Goal: Task Accomplishment & Management: Manage account settings

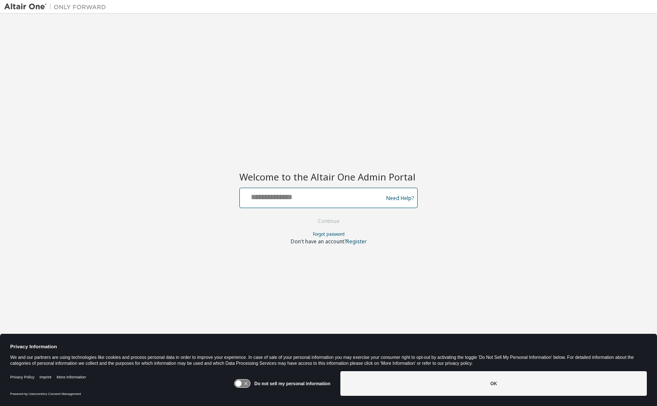
click at [281, 195] on input "text" at bounding box center [312, 196] width 139 height 12
type input "**********"
click at [309, 215] on button "Continue" at bounding box center [328, 221] width 39 height 13
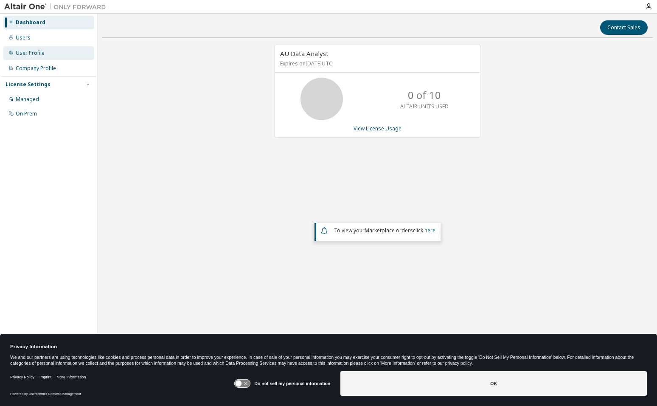
click at [43, 57] on div "User Profile" at bounding box center [48, 53] width 90 height 14
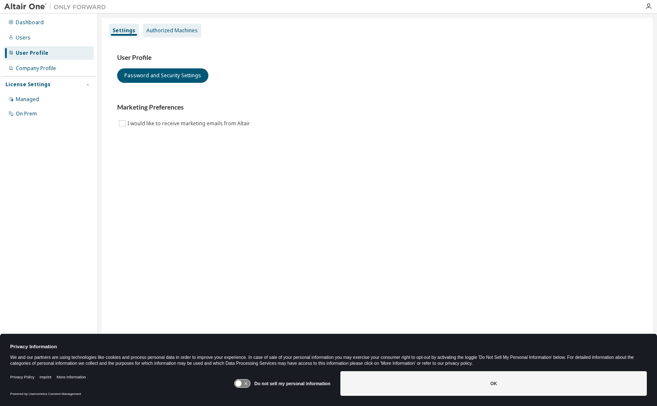
click at [176, 32] on div "Authorized Machines" at bounding box center [171, 30] width 51 height 7
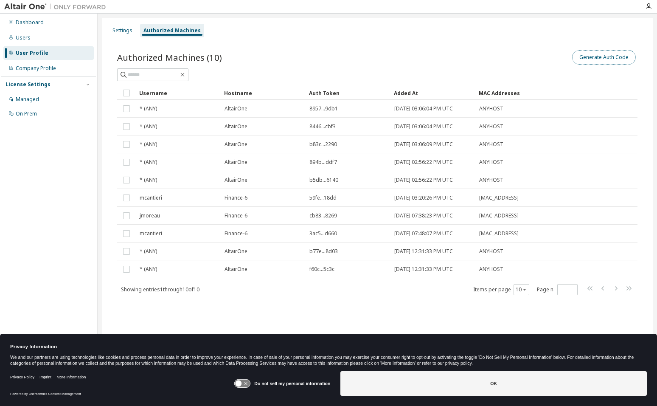
click at [606, 62] on button "Generate Auth Code" at bounding box center [604, 57] width 64 height 14
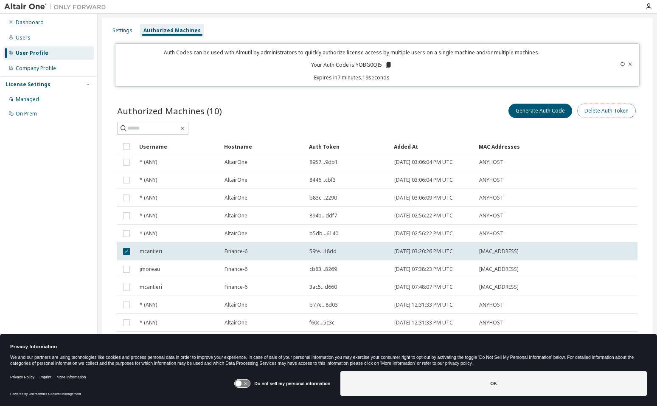
click at [613, 112] on button "Delete Auth Token" at bounding box center [606, 111] width 59 height 14
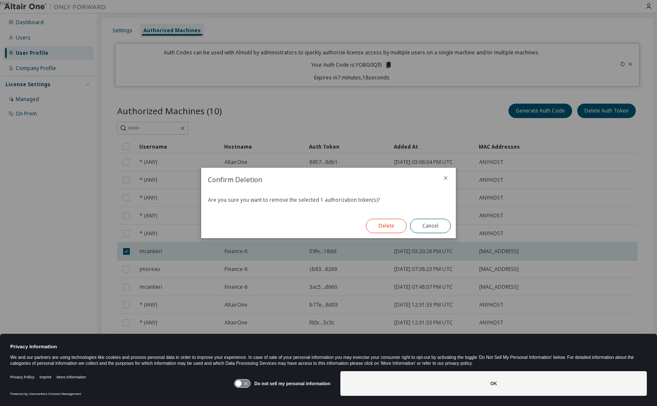
click at [385, 228] on button "Delete" at bounding box center [386, 225] width 41 height 14
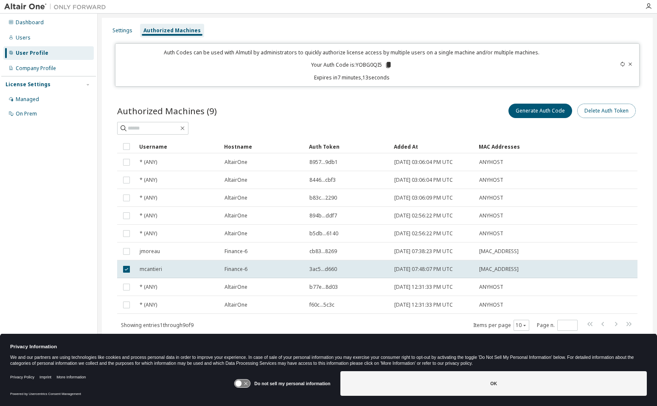
click at [616, 112] on button "Delete Auth Token" at bounding box center [606, 111] width 59 height 14
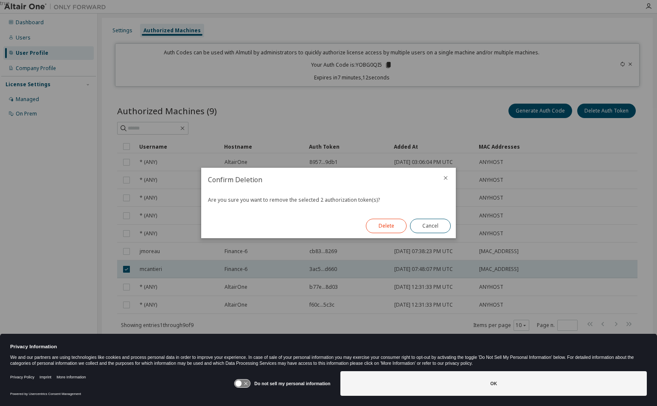
click at [391, 224] on button "Delete" at bounding box center [386, 225] width 41 height 14
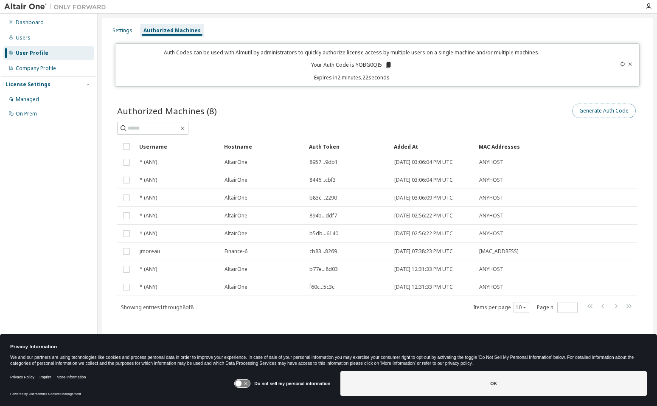
click at [604, 112] on button "Generate Auth Code" at bounding box center [604, 111] width 64 height 14
click at [129, 31] on div "Settings" at bounding box center [122, 30] width 20 height 7
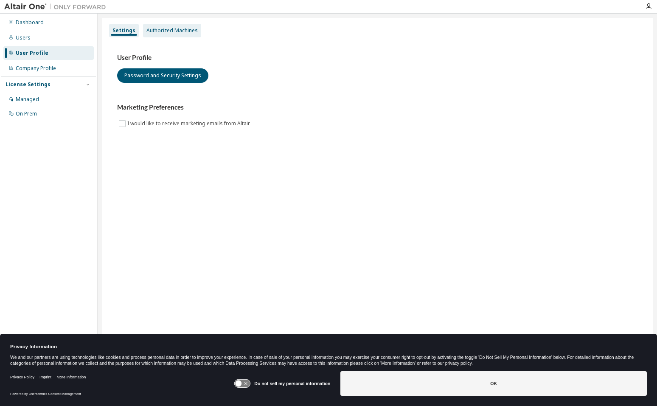
click at [153, 31] on div "Authorized Machines" at bounding box center [171, 30] width 51 height 7
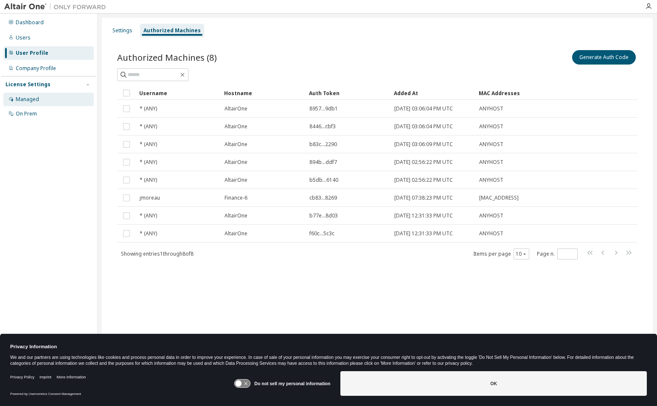
click at [27, 96] on div "Managed" at bounding box center [27, 99] width 23 height 7
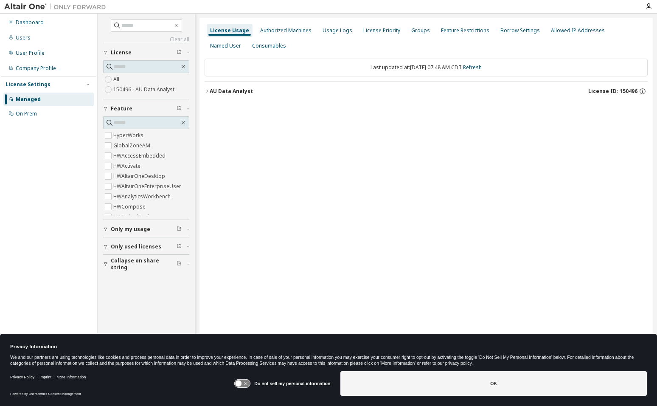
click at [234, 31] on div "License Usage" at bounding box center [229, 30] width 39 height 7
click at [276, 28] on div "Authorized Machines" at bounding box center [285, 30] width 51 height 7
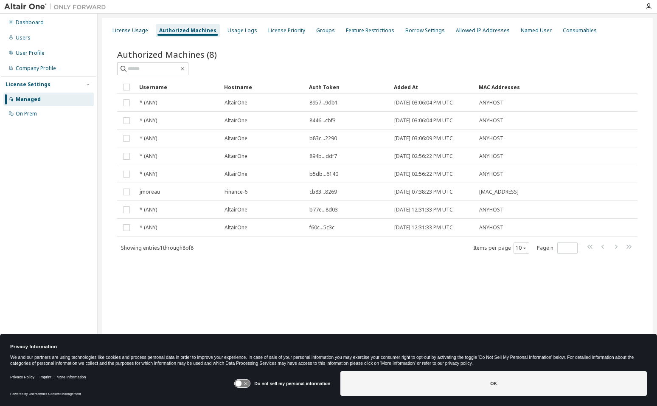
click at [190, 29] on div "Authorized Machines" at bounding box center [187, 30] width 57 height 7
click at [126, 31] on div "License Usage" at bounding box center [130, 30] width 36 height 7
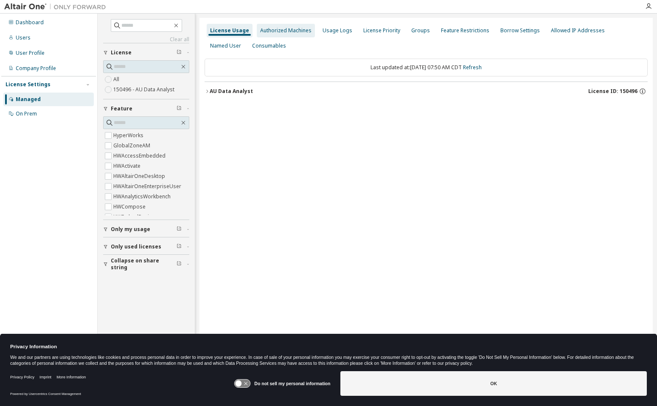
click at [287, 32] on div "Authorized Machines" at bounding box center [285, 30] width 51 height 7
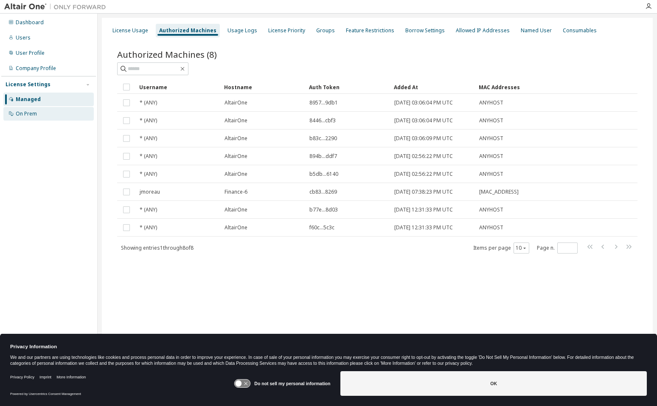
click at [24, 111] on div "On Prem" at bounding box center [26, 113] width 21 height 7
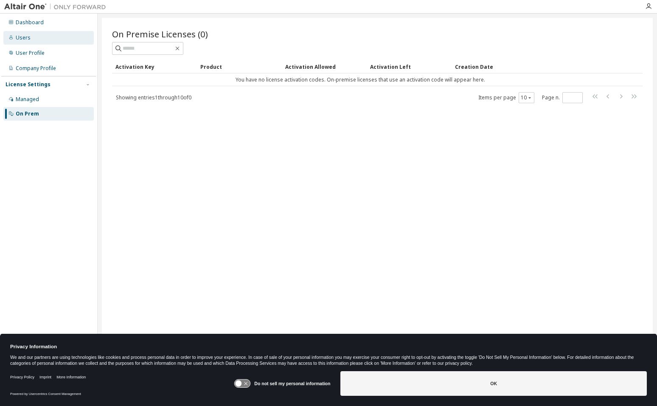
click at [32, 39] on div "Users" at bounding box center [48, 38] width 90 height 14
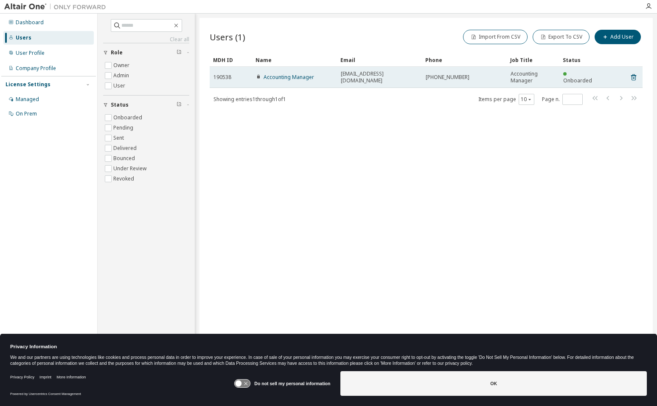
click at [288, 72] on td "Accounting Manager" at bounding box center [294, 77] width 85 height 21
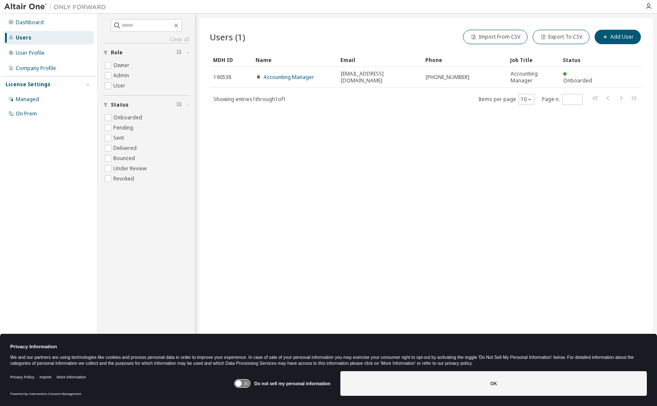
click at [91, 85] on button "button" at bounding box center [88, 85] width 8 height 8
click at [24, 96] on div "Managed" at bounding box center [27, 99] width 23 height 7
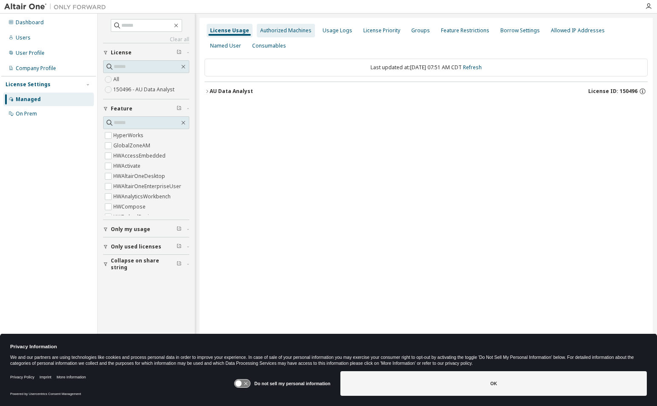
click at [305, 34] on div "Authorized Machines" at bounding box center [285, 30] width 51 height 7
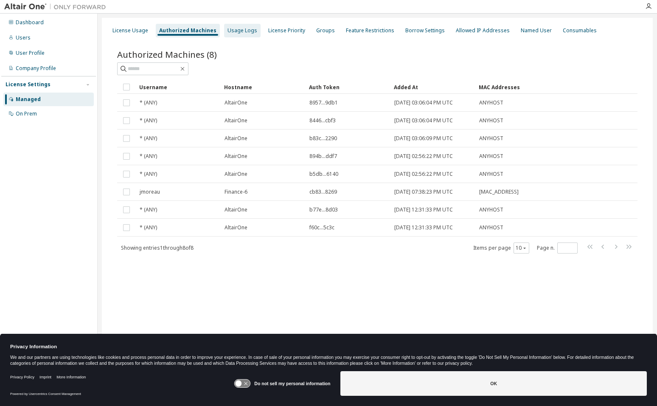
click at [241, 31] on div "Usage Logs" at bounding box center [242, 30] width 30 height 7
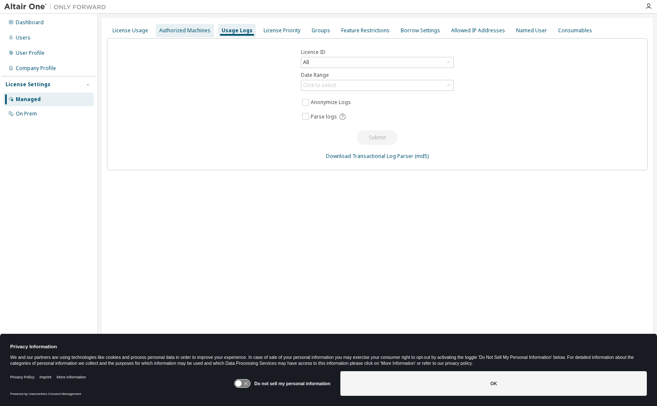
click at [196, 28] on div "Authorized Machines" at bounding box center [184, 30] width 51 height 7
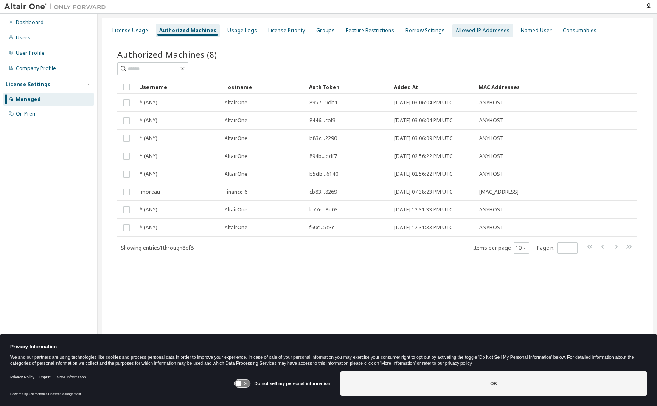
click at [478, 31] on div "Allowed IP Addresses" at bounding box center [483, 30] width 54 height 7
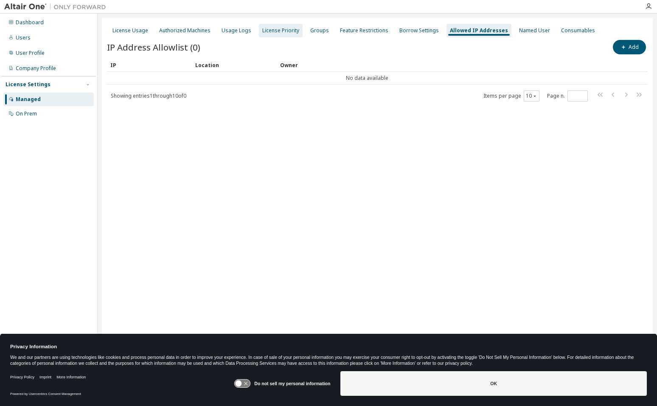
click at [273, 33] on div "License Priority" at bounding box center [280, 30] width 37 height 7
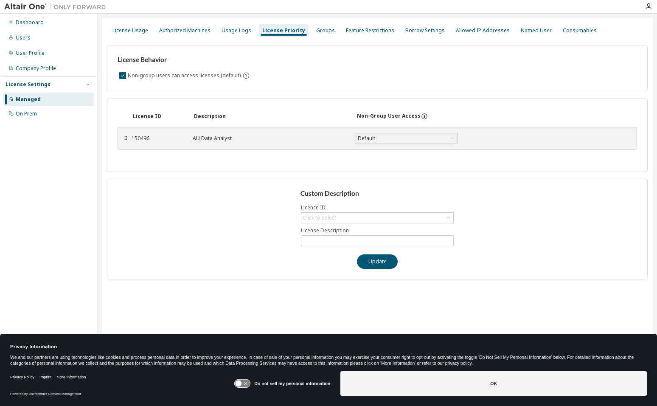
click at [141, 138] on div "150496" at bounding box center [156, 138] width 51 height 7
click at [213, 143] on div "150496 AU Data Analyst Default Save" at bounding box center [319, 138] width 377 height 15
click at [28, 39] on div "Users" at bounding box center [23, 37] width 15 height 7
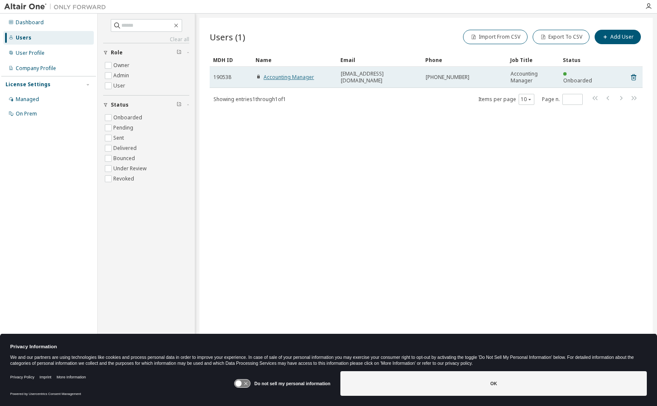
click at [307, 78] on link "Accounting Manager" at bounding box center [288, 76] width 50 height 7
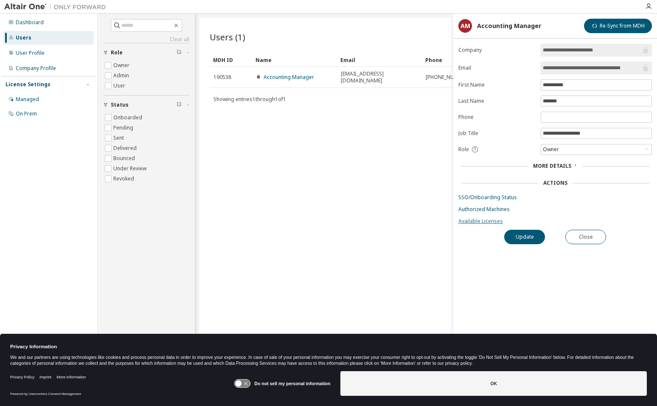
click at [495, 218] on link "Available Licenses" at bounding box center [554, 221] width 193 height 7
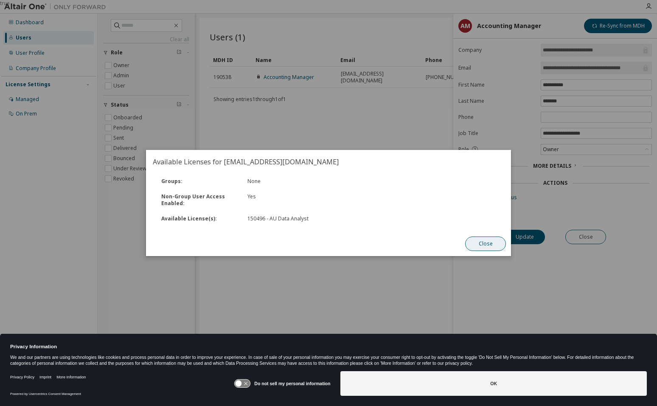
click at [480, 245] on button "Close" at bounding box center [485, 243] width 41 height 14
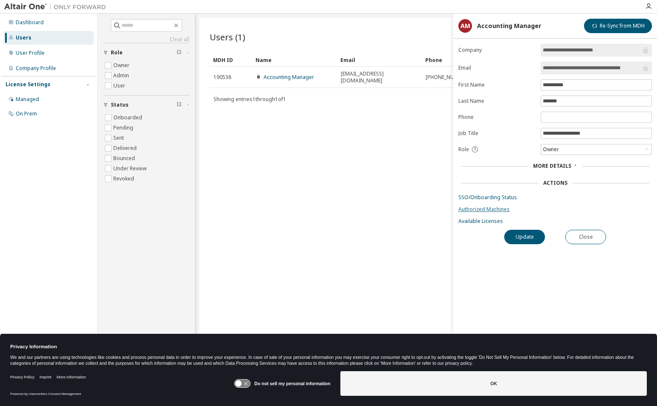
click at [492, 209] on link "Authorized Machines" at bounding box center [554, 209] width 193 height 7
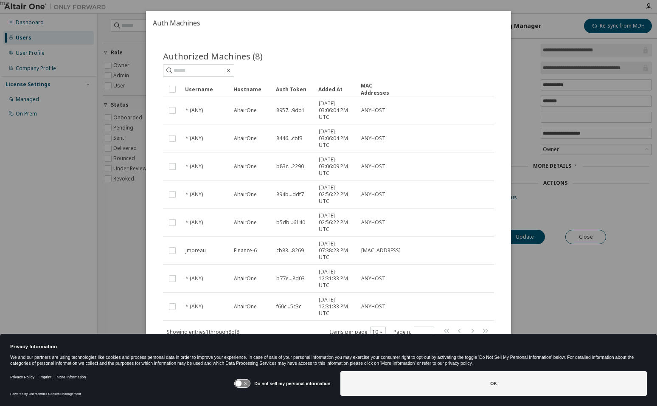
click at [565, 13] on div "true" at bounding box center [328, 203] width 657 height 406
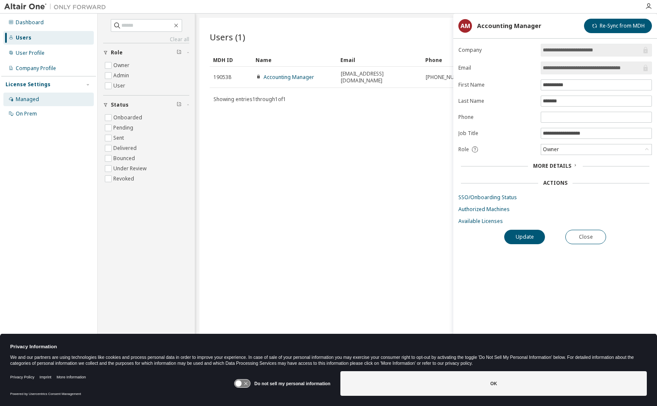
click at [25, 99] on div "Managed" at bounding box center [27, 99] width 23 height 7
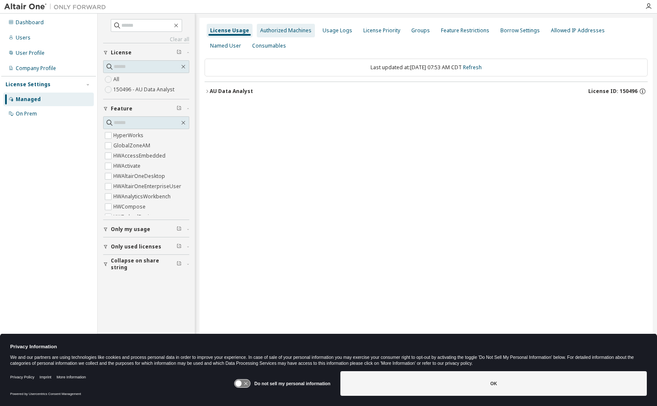
click at [292, 29] on div "Authorized Machines" at bounding box center [285, 30] width 51 height 7
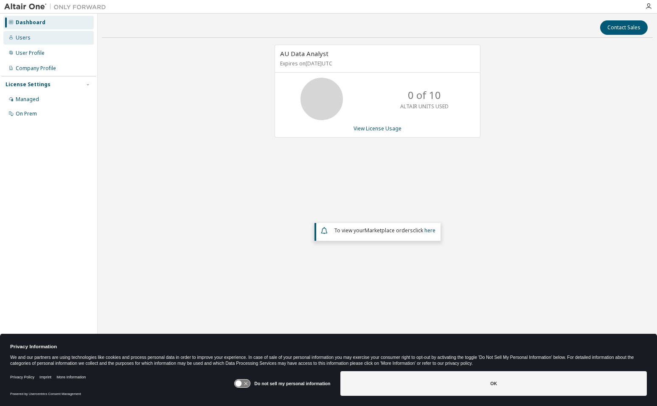
click at [41, 36] on div "Users" at bounding box center [48, 38] width 90 height 14
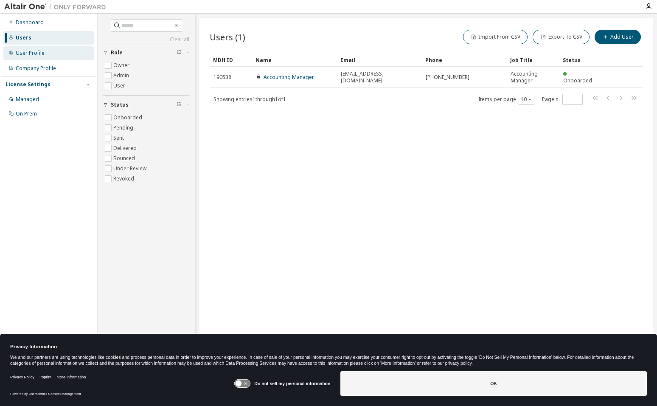
click at [47, 53] on div "User Profile" at bounding box center [48, 53] width 90 height 14
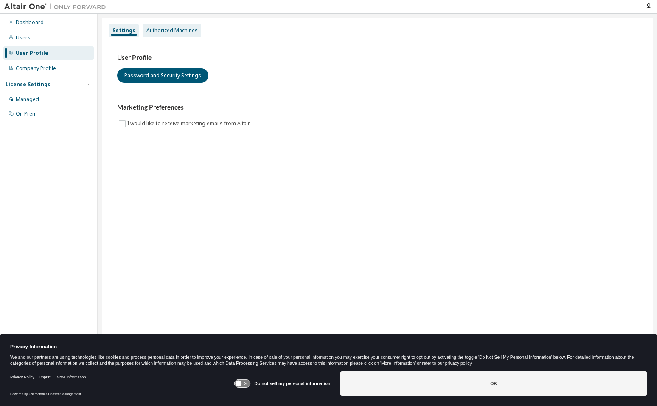
click at [176, 28] on div "Authorized Machines" at bounding box center [171, 30] width 51 height 7
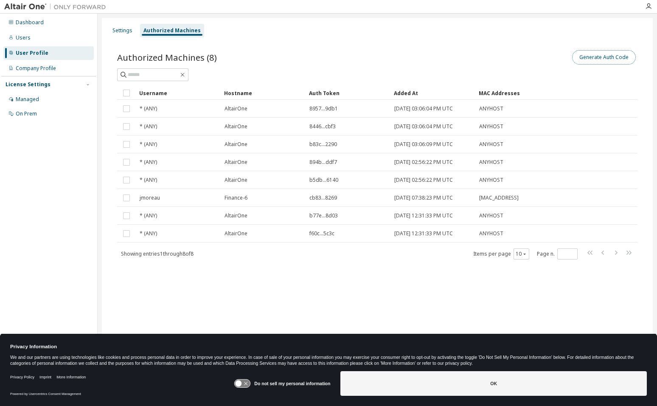
click at [598, 58] on button "Generate Auth Code" at bounding box center [604, 57] width 64 height 14
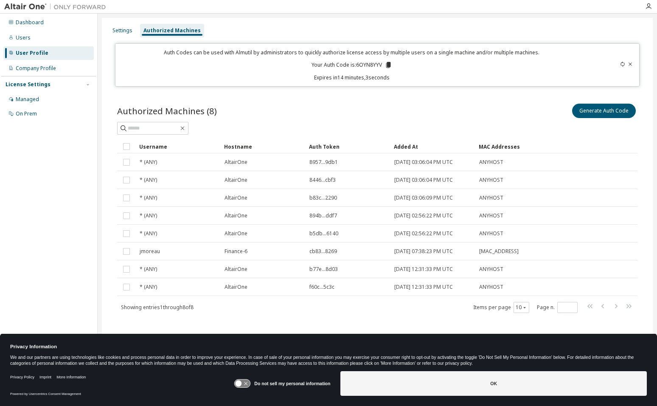
click at [568, 28] on div "Settings Authorized Machines" at bounding box center [377, 30] width 540 height 15
